Goal: Task Accomplishment & Management: Manage account settings

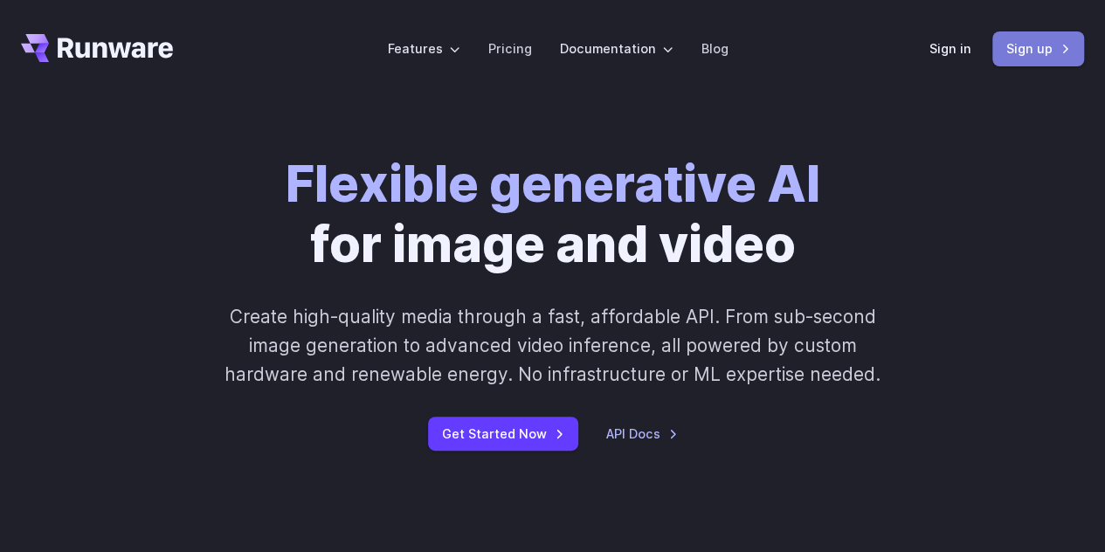
click at [1022, 48] on link "Sign up" at bounding box center [1039, 48] width 92 height 34
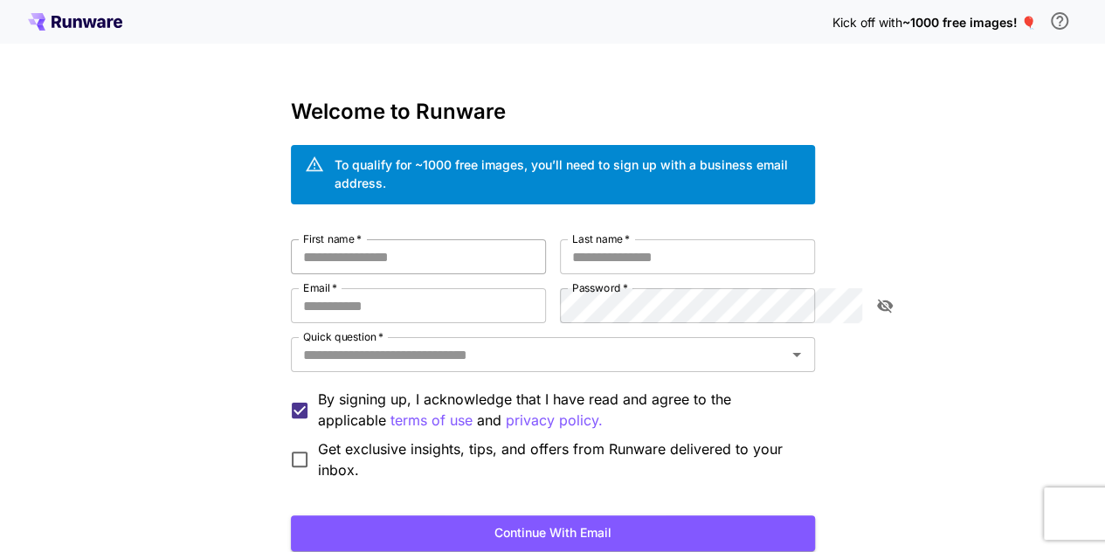
click at [329, 244] on input "First name   *" at bounding box center [418, 256] width 255 height 35
type input "********"
type input "******"
click at [301, 293] on input "Email   *" at bounding box center [418, 305] width 255 height 35
click at [291, 288] on input "Email   *" at bounding box center [418, 305] width 255 height 35
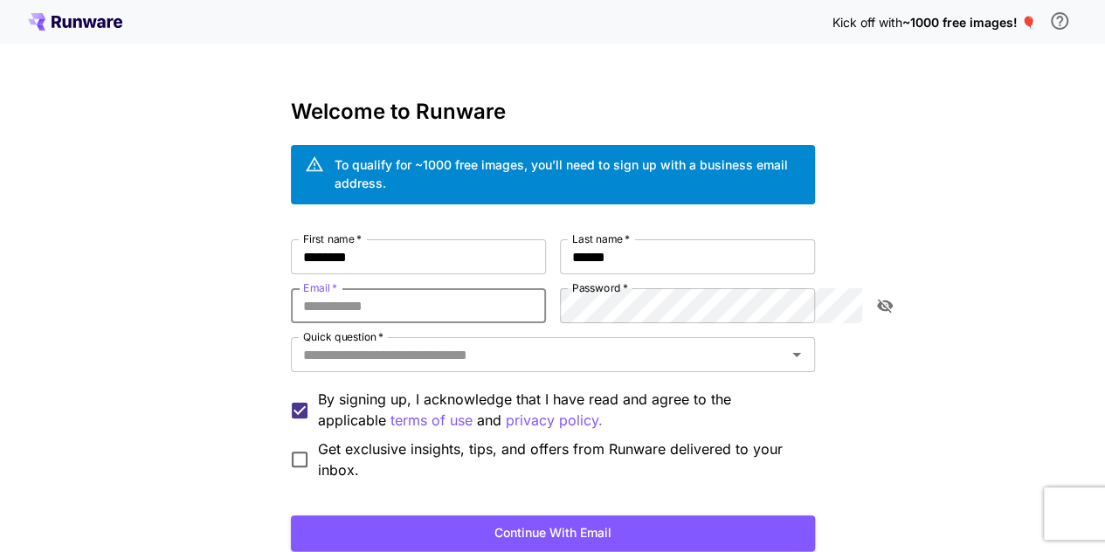
paste input "**********"
type input "**********"
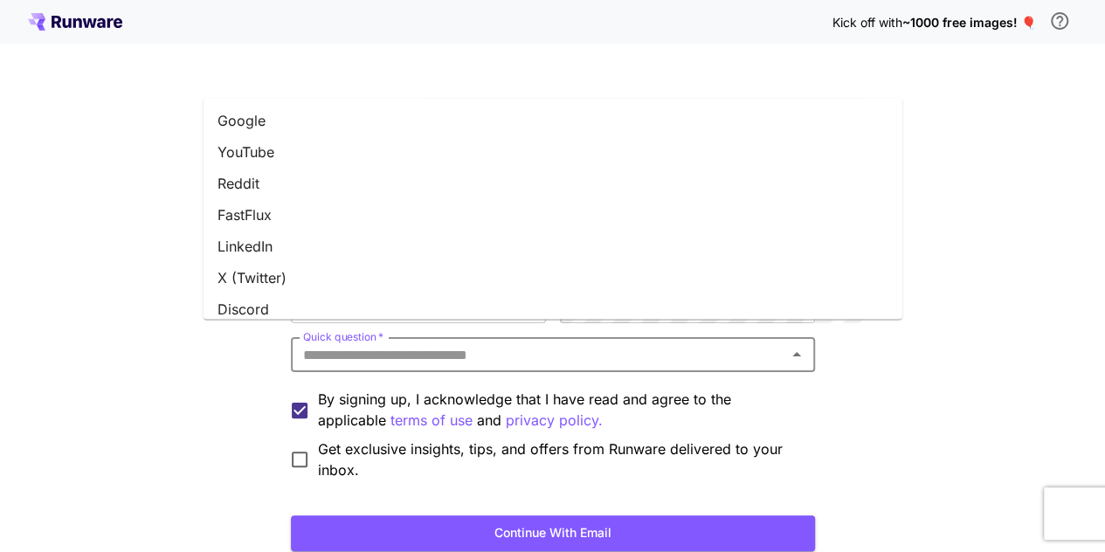
click at [426, 343] on input "Quick question   *" at bounding box center [538, 355] width 485 height 24
click at [251, 118] on li "Google" at bounding box center [553, 121] width 699 height 31
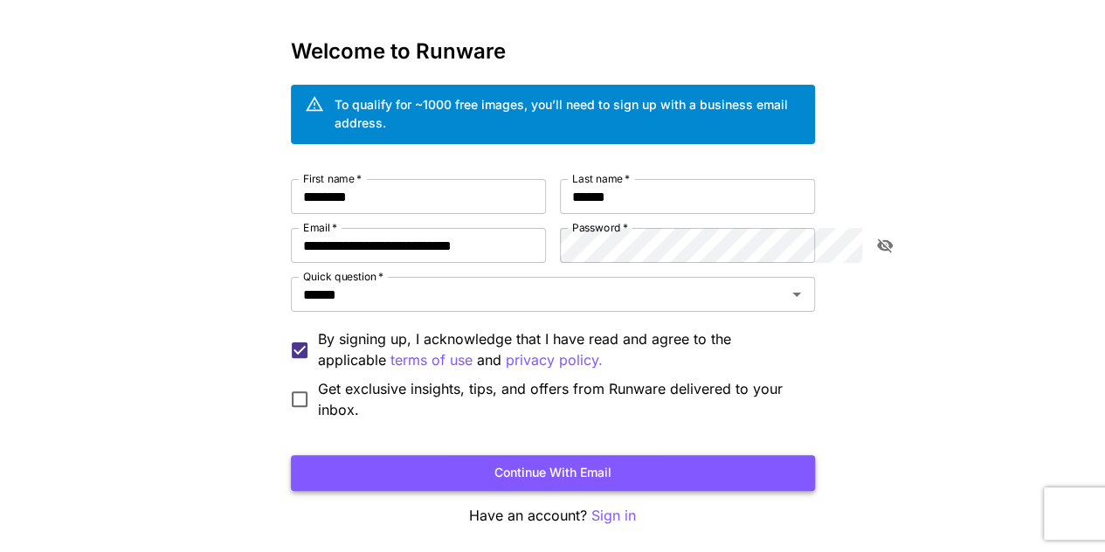
scroll to position [87, 0]
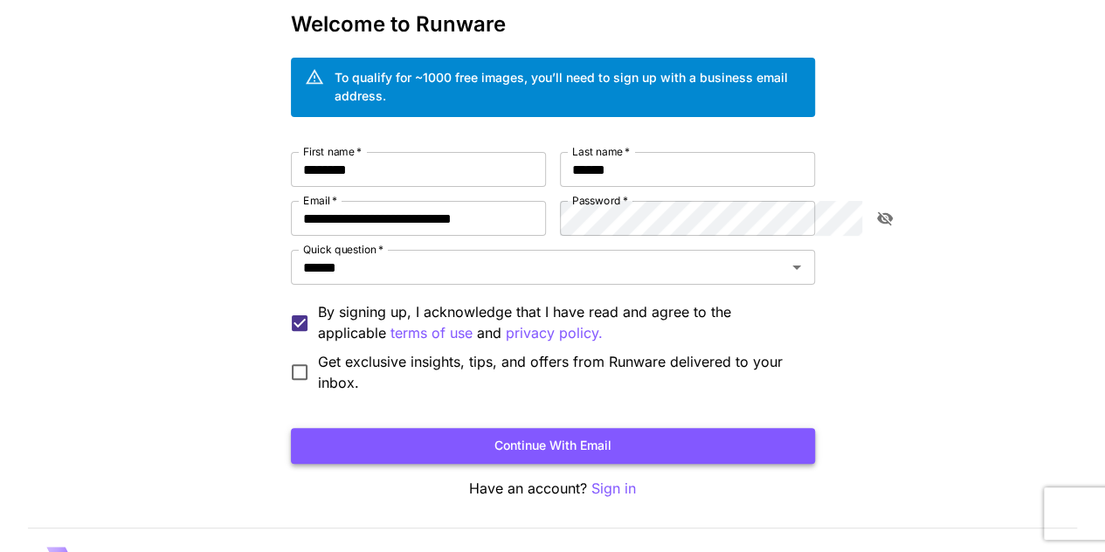
click at [610, 428] on button "Continue with email" at bounding box center [553, 446] width 524 height 36
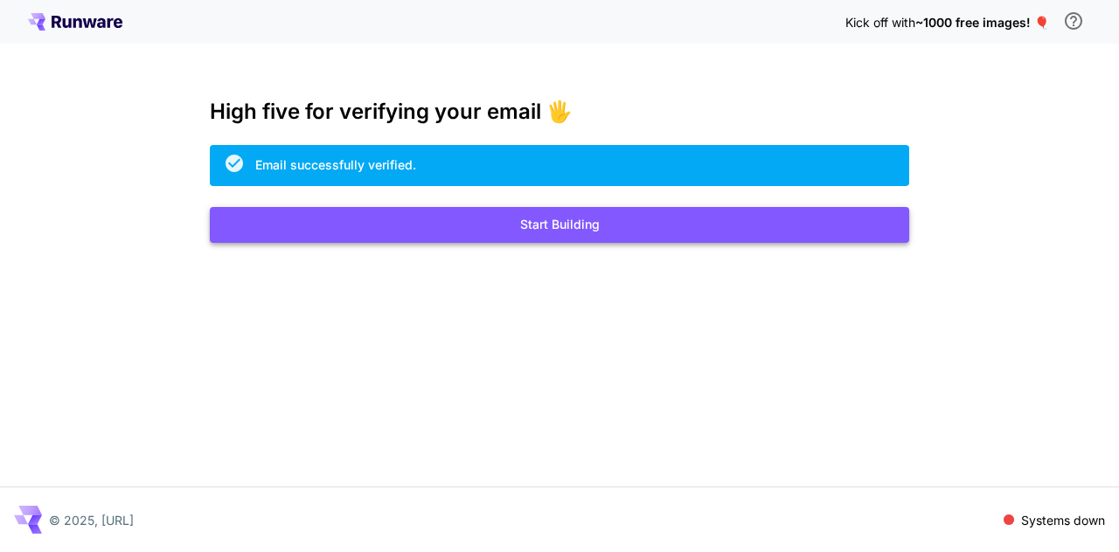
click at [633, 223] on button "Start Building" at bounding box center [559, 225] width 699 height 36
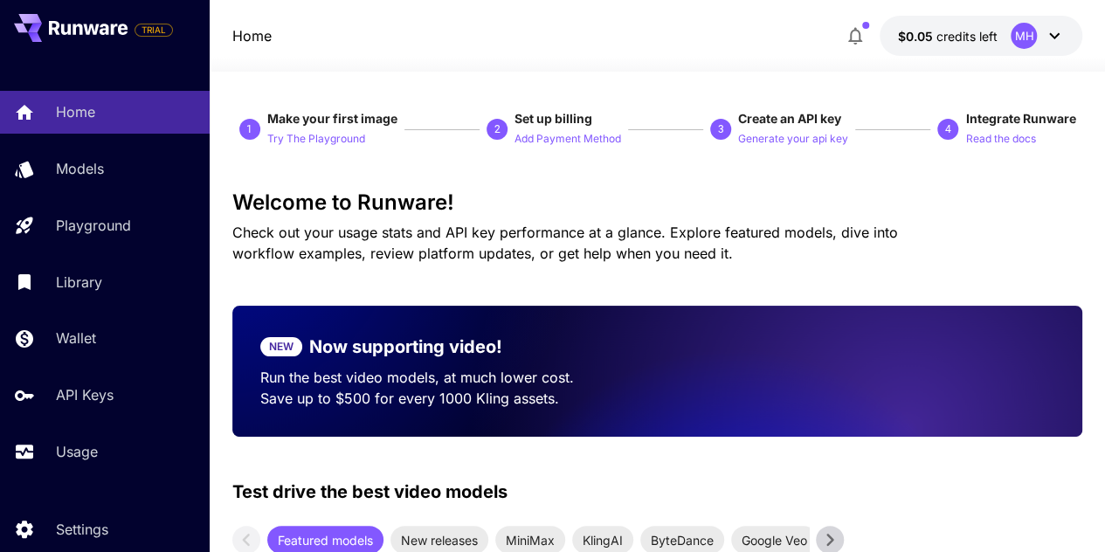
click at [1056, 36] on icon at bounding box center [1054, 35] width 21 height 21
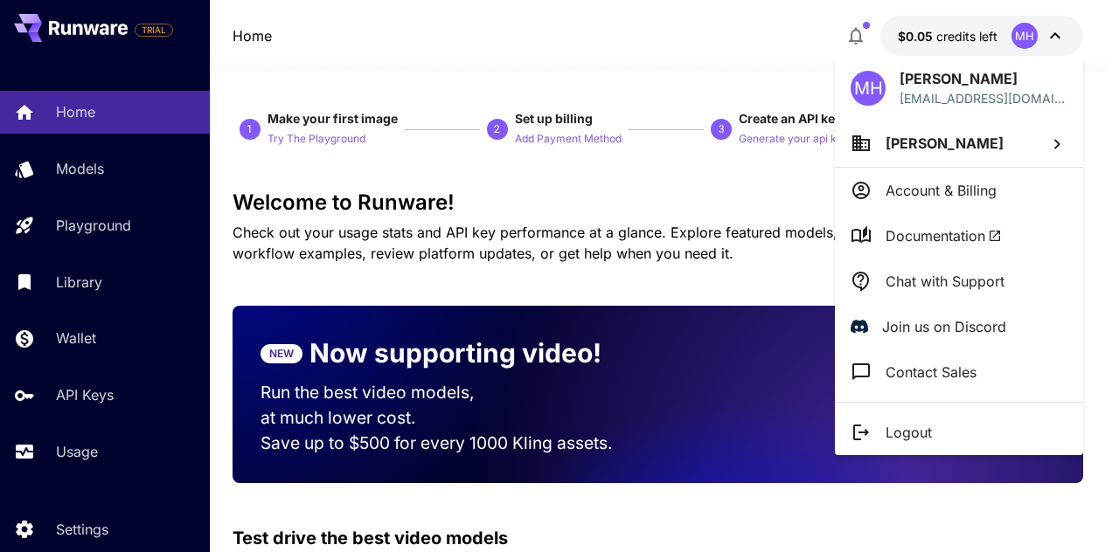
click at [1056, 36] on div at bounding box center [559, 276] width 1119 height 552
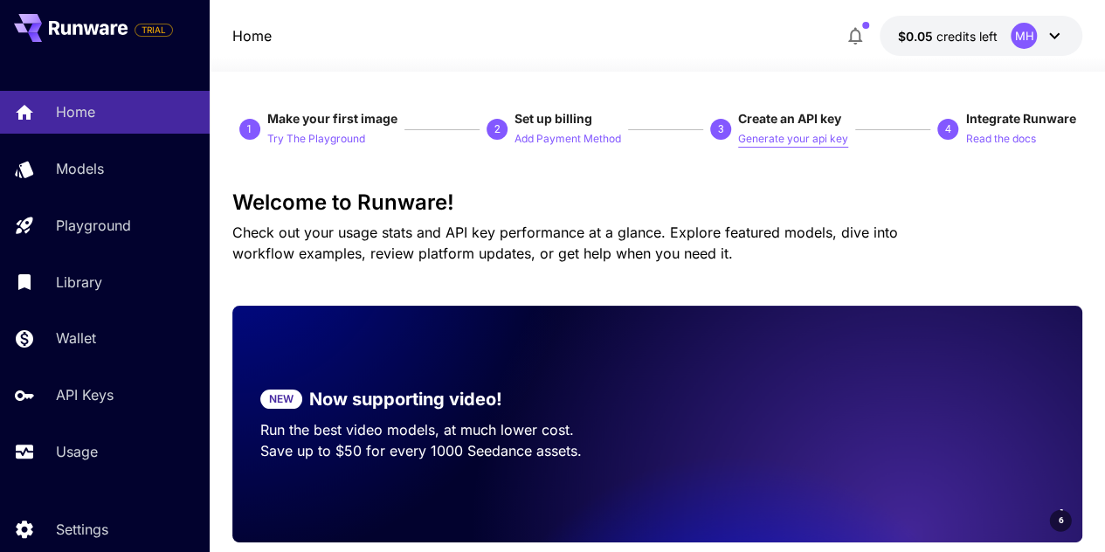
click at [806, 141] on p "Generate your api key" at bounding box center [793, 139] width 110 height 17
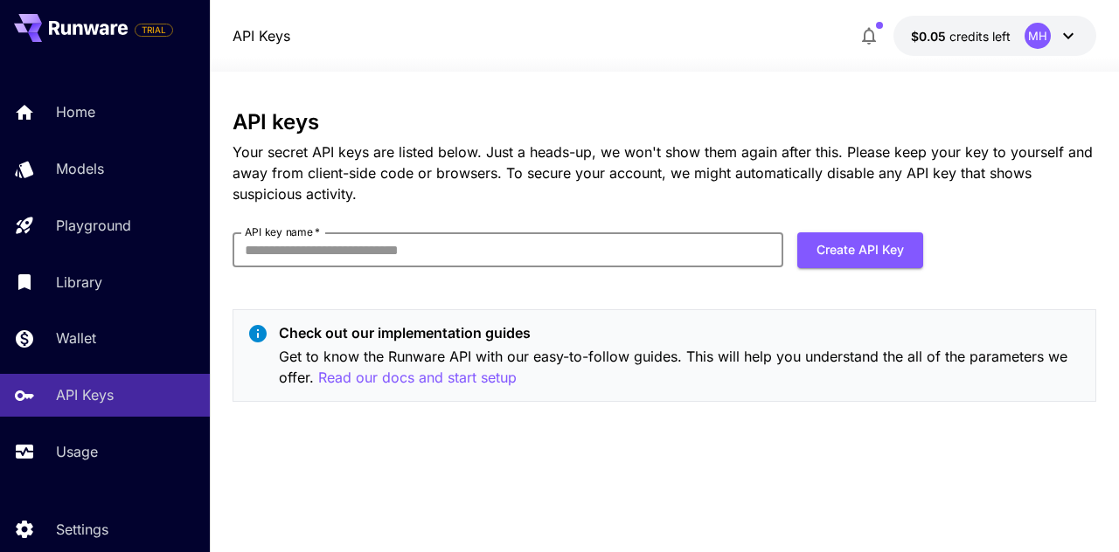
click at [448, 253] on input "API key name   *" at bounding box center [507, 249] width 551 height 35
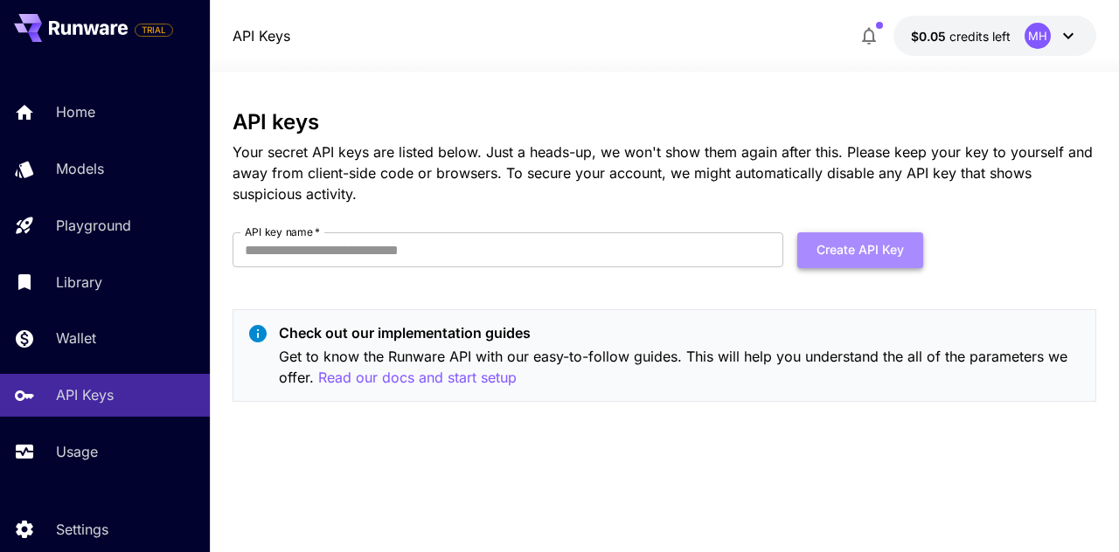
click at [818, 245] on button "Create API Key" at bounding box center [860, 250] width 126 height 36
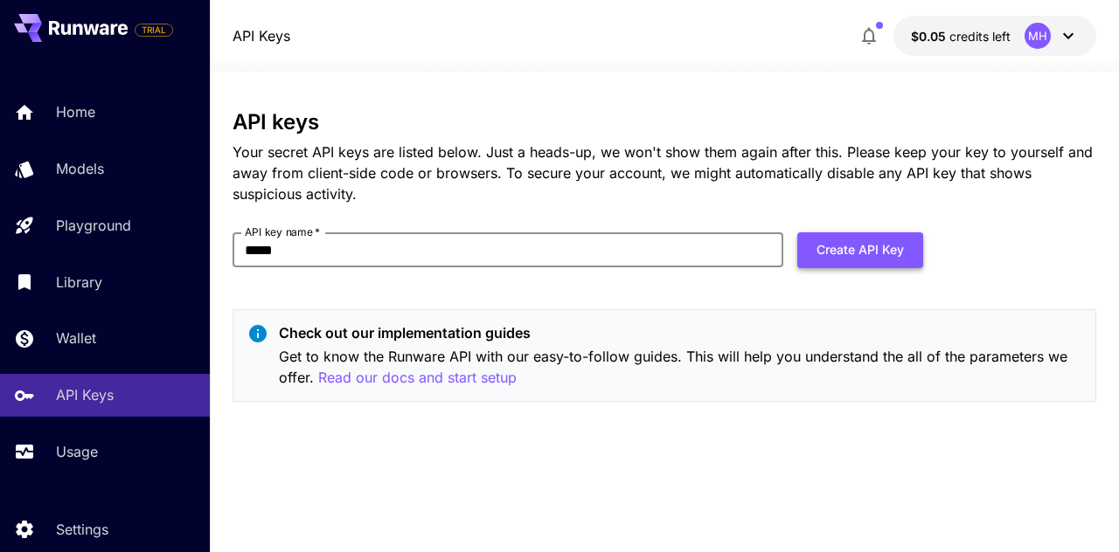
type input "*****"
click at [890, 260] on button "Create API Key" at bounding box center [860, 250] width 126 height 36
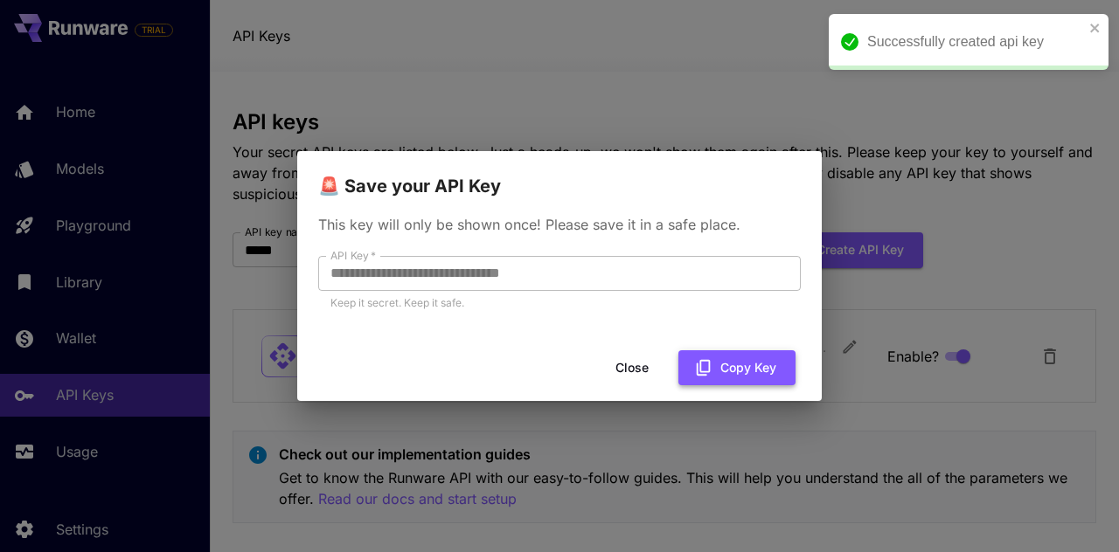
click at [767, 365] on button "Copy Key" at bounding box center [736, 368] width 117 height 36
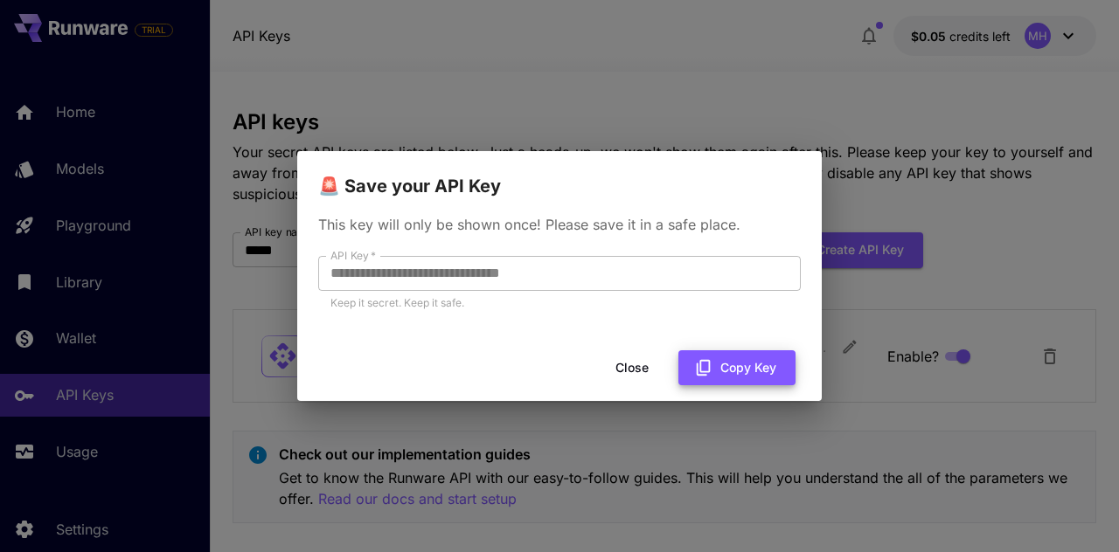
click at [739, 369] on button "Copy Key" at bounding box center [736, 368] width 117 height 36
click at [633, 368] on button "Close" at bounding box center [632, 368] width 79 height 36
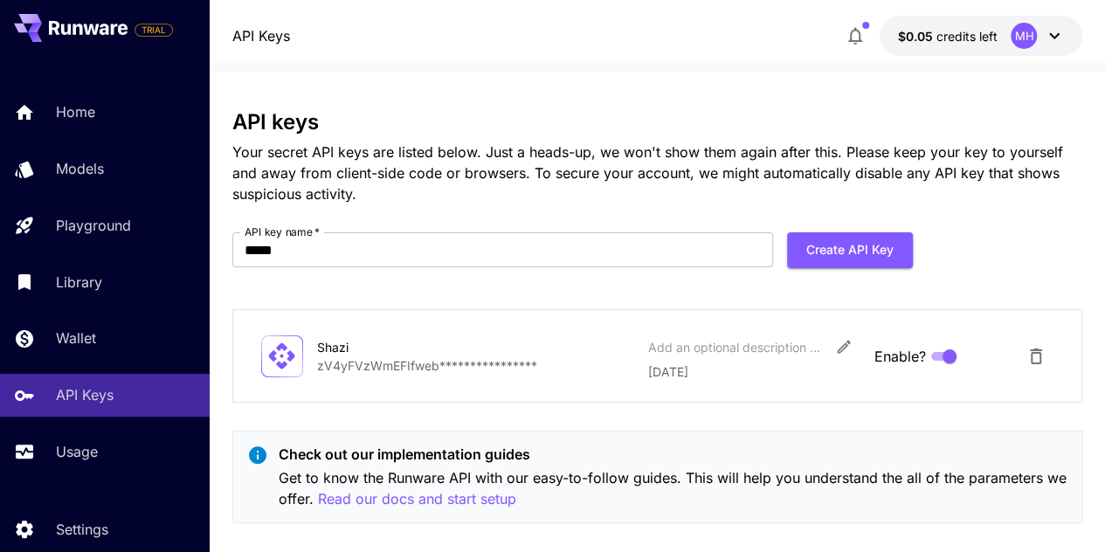
scroll to position [22, 0]
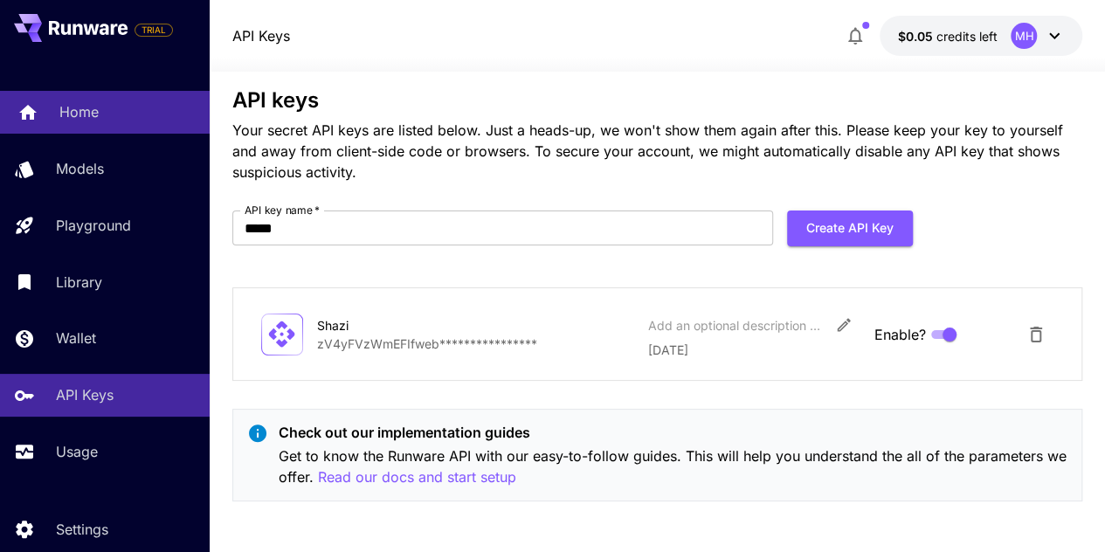
click at [68, 106] on p "Home" at bounding box center [78, 111] width 39 height 21
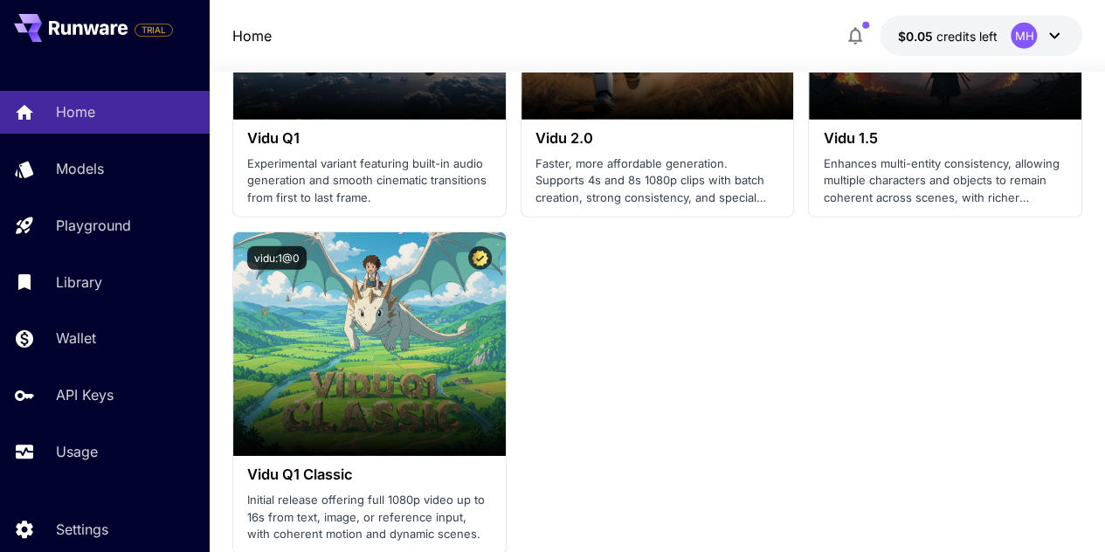
scroll to position [2731, 0]
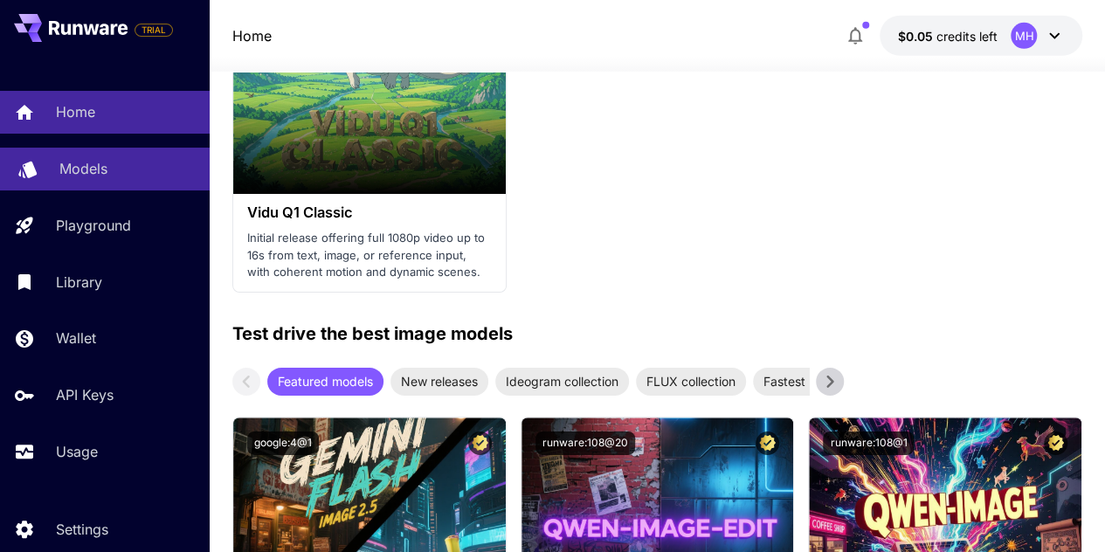
click at [78, 179] on link "Models" at bounding box center [105, 169] width 210 height 43
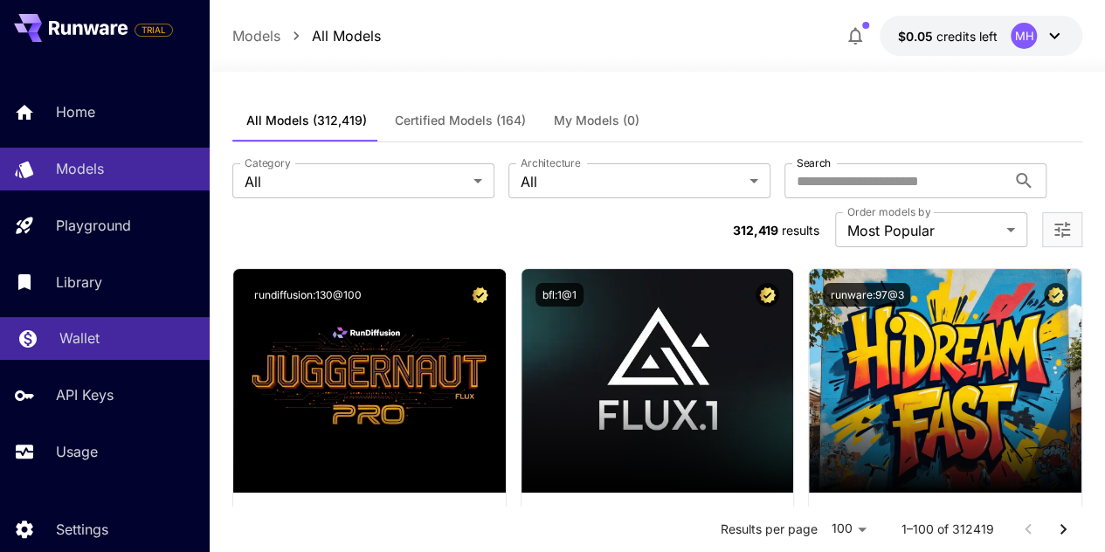
click at [129, 342] on div "Wallet" at bounding box center [127, 338] width 136 height 21
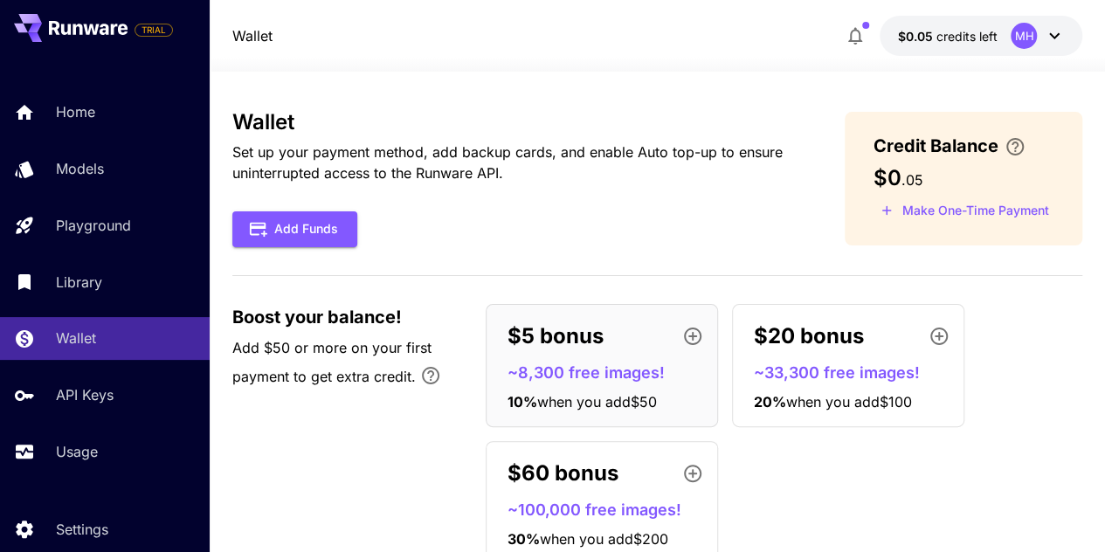
click at [1059, 45] on icon at bounding box center [1054, 35] width 21 height 21
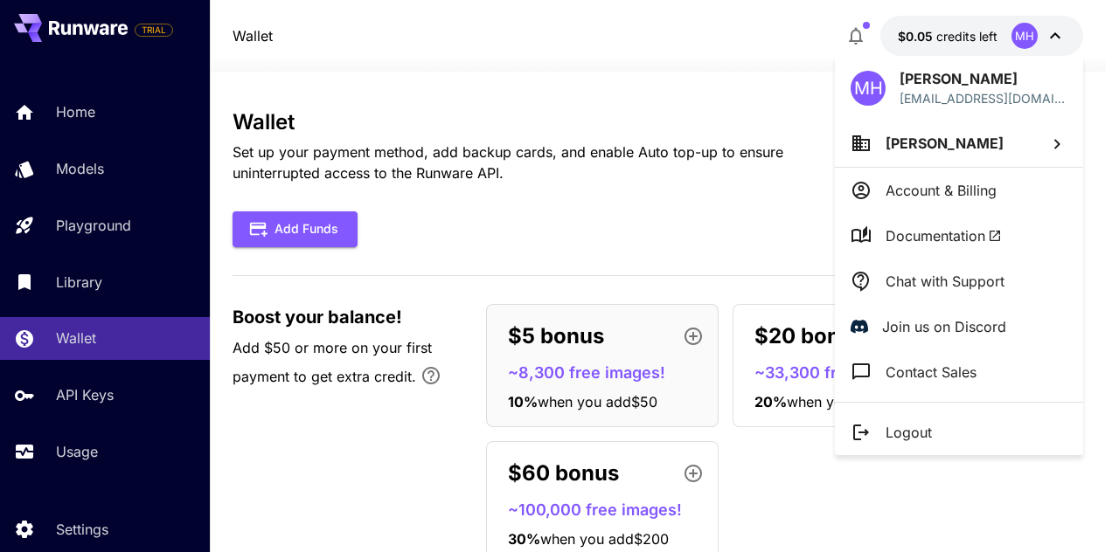
click at [1059, 45] on div at bounding box center [559, 276] width 1119 height 552
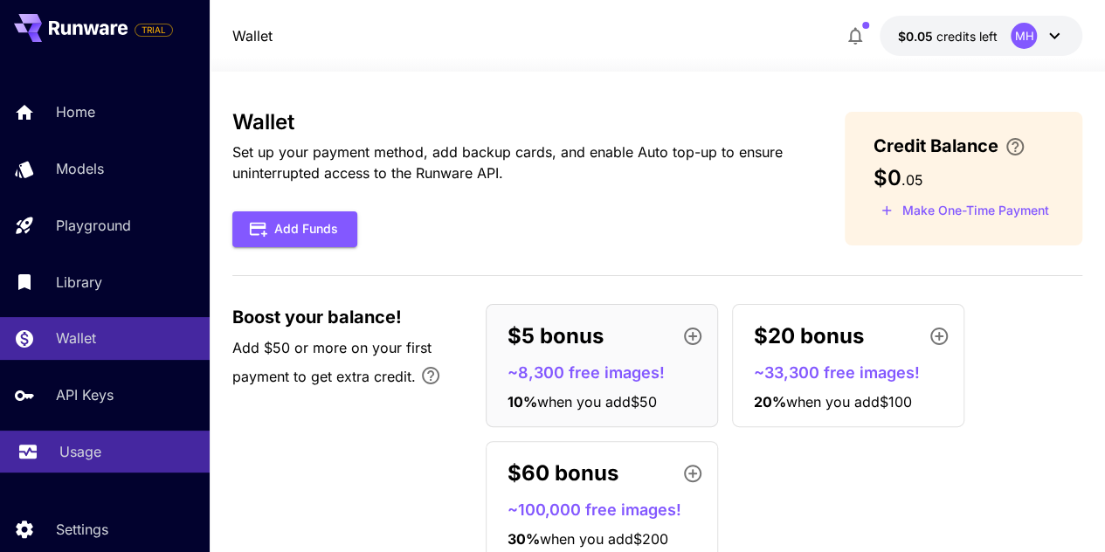
click at [127, 454] on div "Usage" at bounding box center [127, 451] width 136 height 21
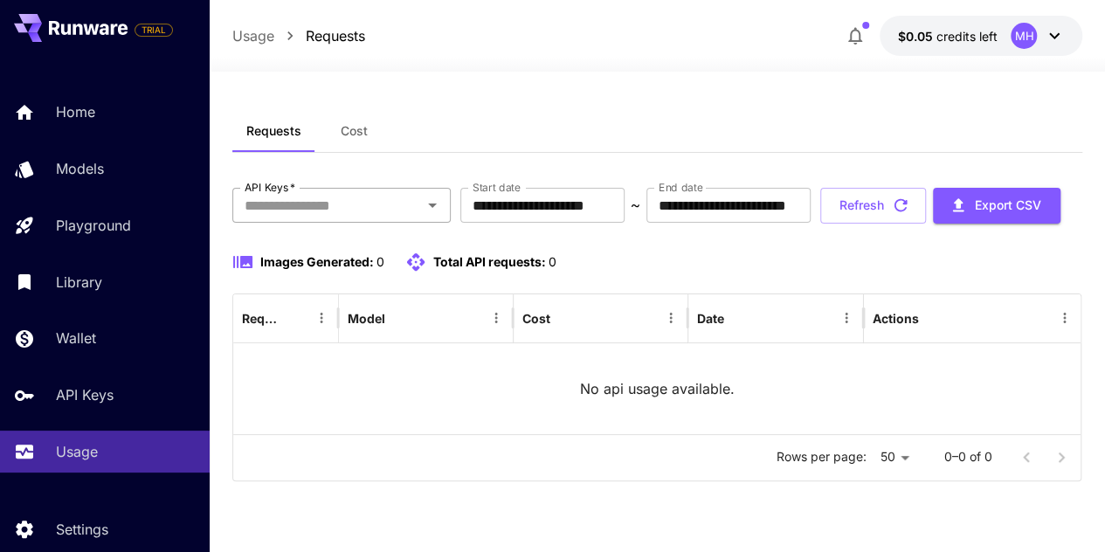
click at [431, 207] on icon "Open" at bounding box center [432, 205] width 21 height 21
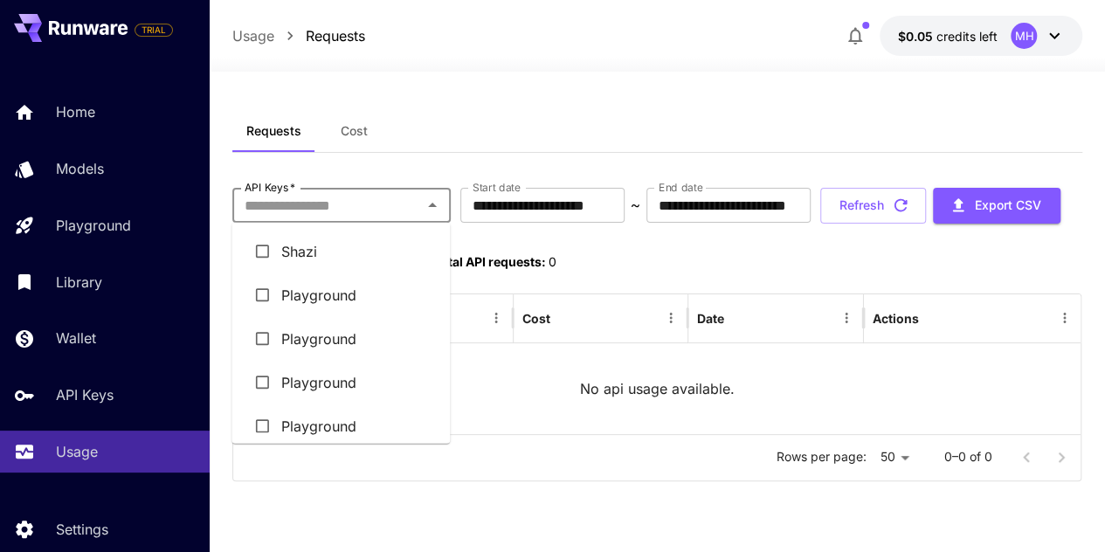
click at [297, 249] on li "Shazi" at bounding box center [341, 252] width 218 height 44
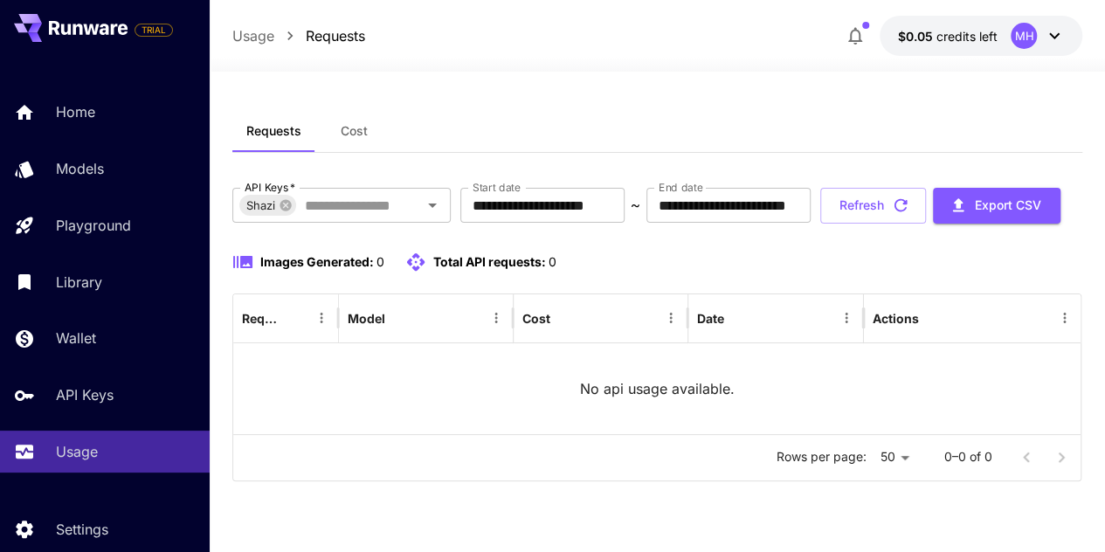
click at [364, 128] on span "Cost" at bounding box center [354, 131] width 27 height 16
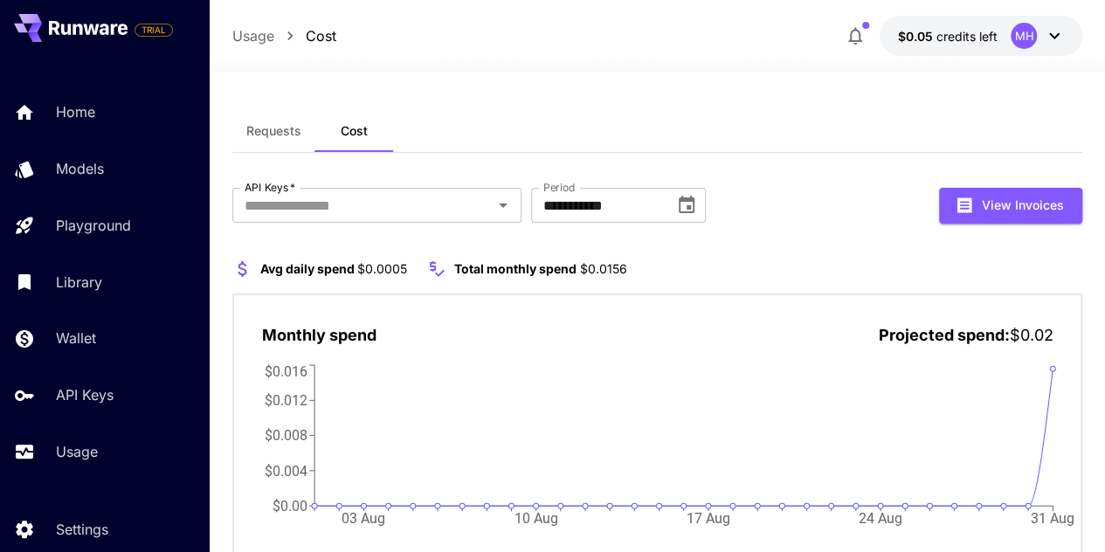
click at [287, 135] on span "Requests" at bounding box center [273, 131] width 55 height 16
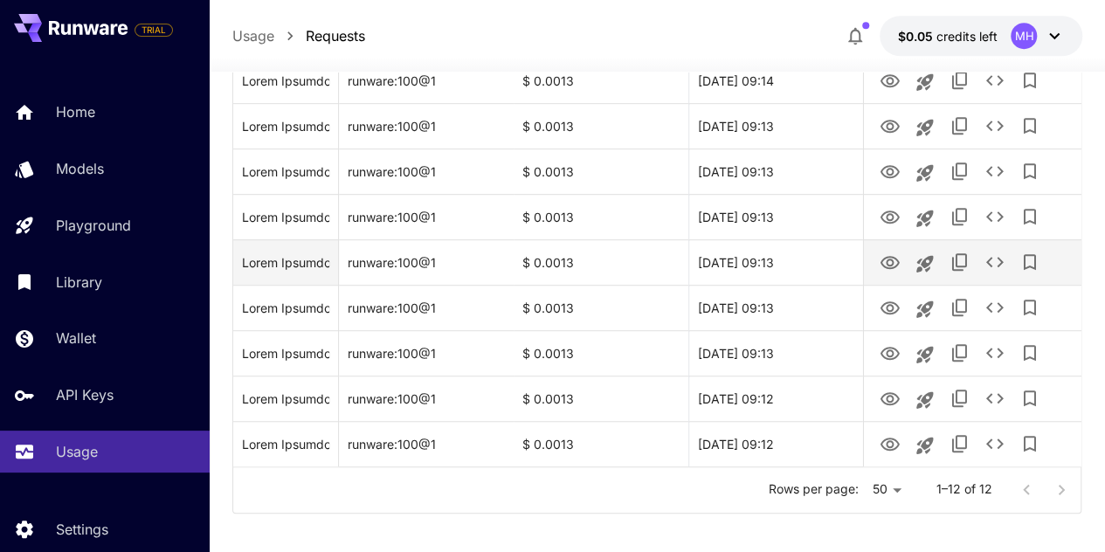
scroll to position [490, 0]
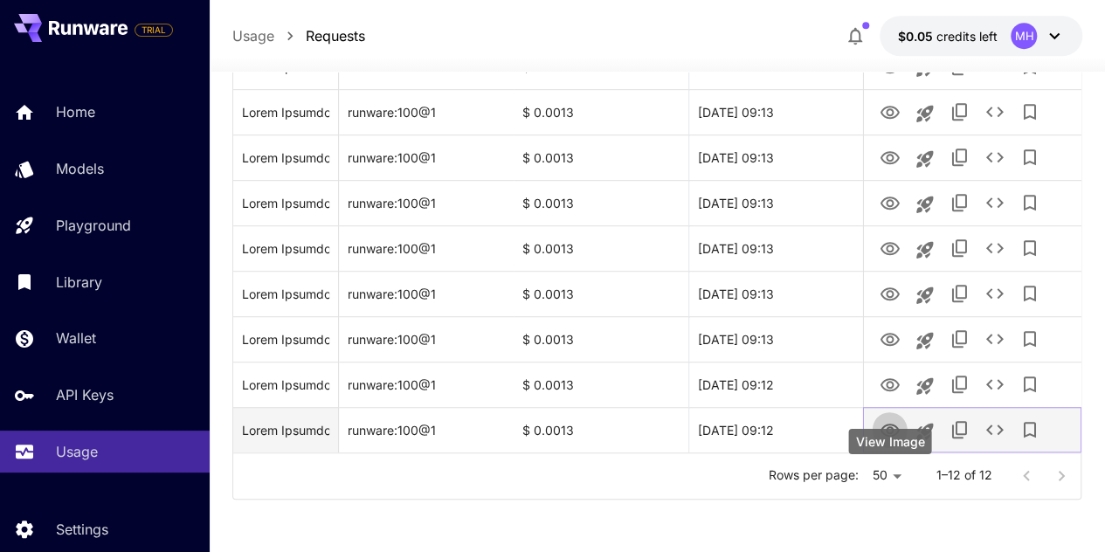
click at [891, 431] on icon "View Image" at bounding box center [889, 430] width 21 height 21
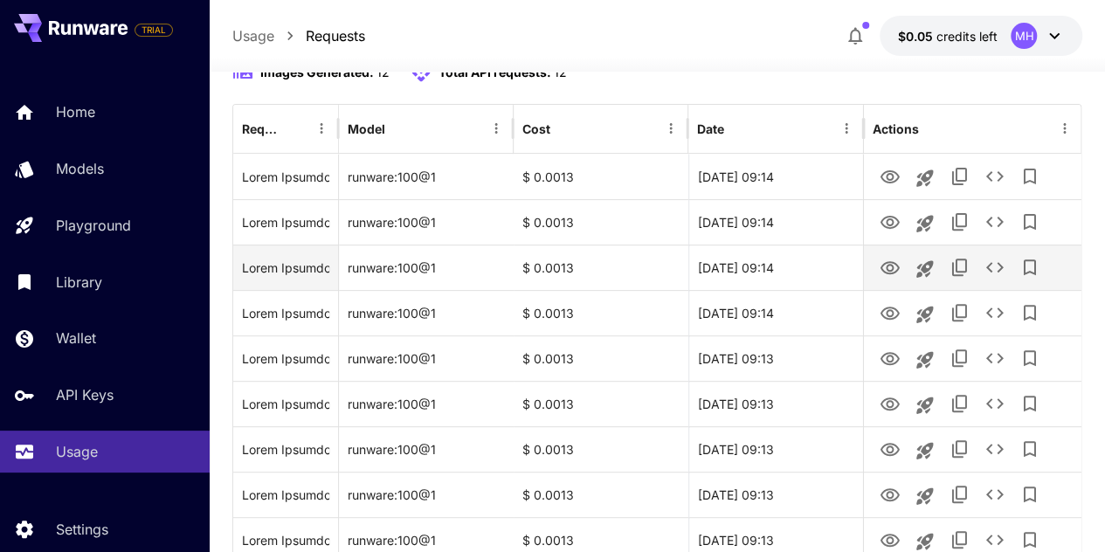
scroll to position [141, 0]
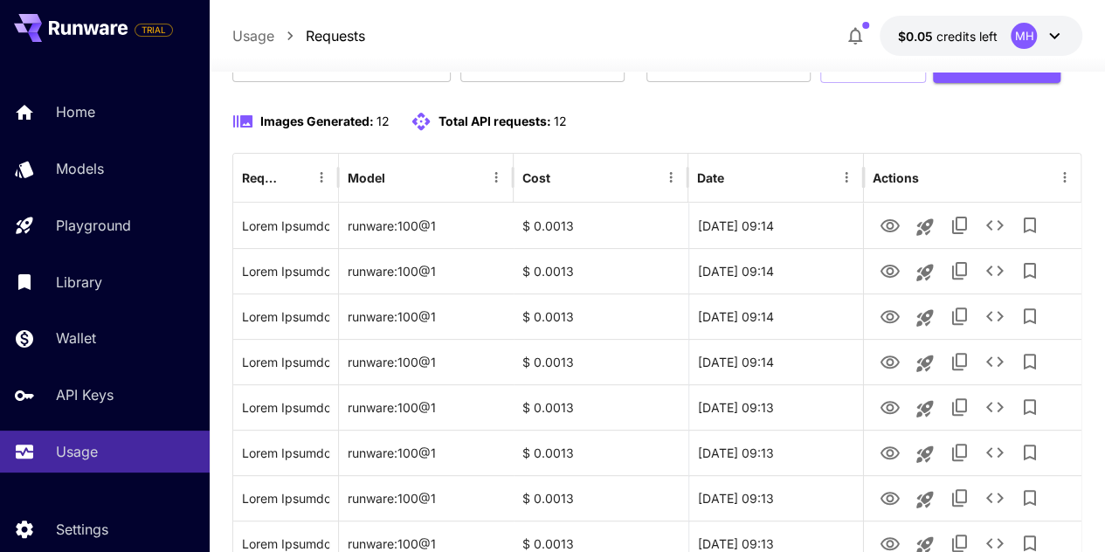
click at [898, 83] on button "Refresh" at bounding box center [874, 65] width 106 height 36
